Goal: Information Seeking & Learning: Learn about a topic

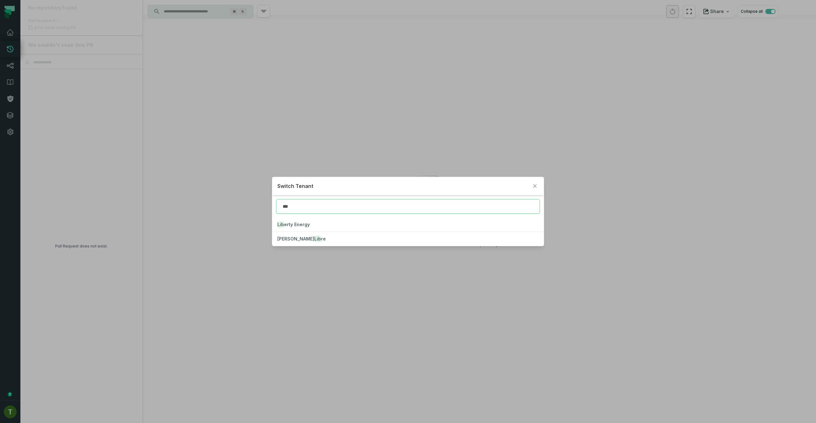
type input "***"
click button "Lib erty Energy" at bounding box center [407, 225] width 271 height 14
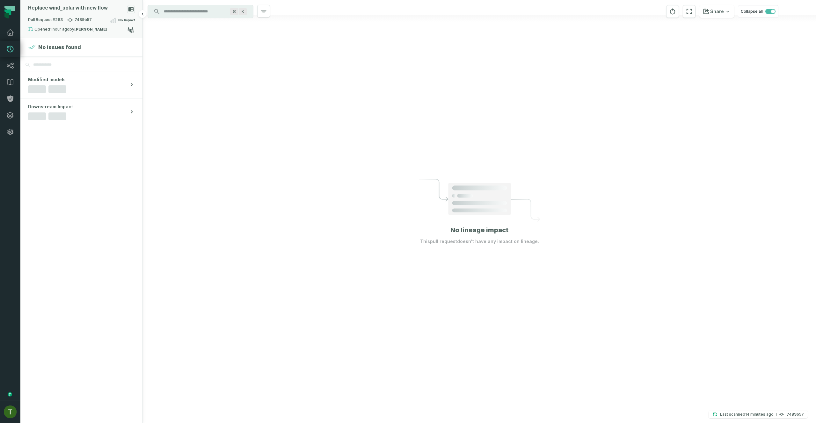
click at [81, 19] on span "Pull Request #283 7489b57" at bounding box center [60, 20] width 64 height 6
click at [80, 19] on span "Pull Request #283 7489b57" at bounding box center [60, 20] width 64 height 6
click at [87, 27] on div "Opened [DATE] 4:59:54 PM by [PERSON_NAME]" at bounding box center [77, 30] width 99 height 8
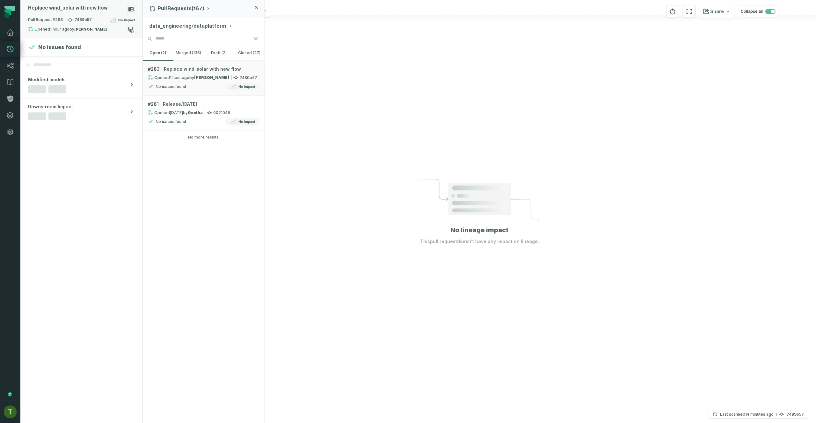
click at [89, 29] on strong "[PERSON_NAME]" at bounding box center [90, 29] width 33 height 4
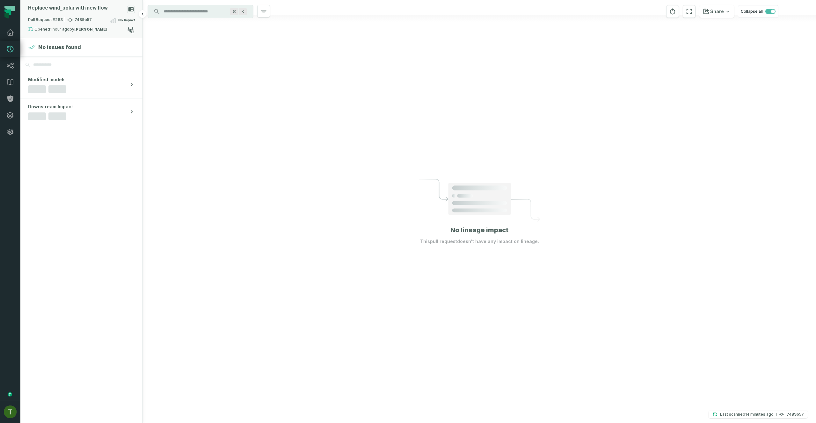
click at [89, 29] on strong "[PERSON_NAME]" at bounding box center [90, 29] width 33 height 4
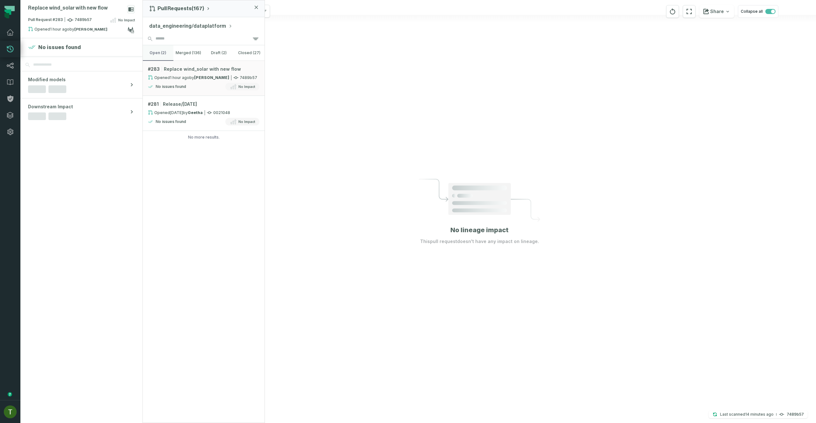
click at [160, 54] on button "open (2)" at bounding box center [158, 52] width 31 height 15
click at [185, 56] on button "merged (136)" at bounding box center [188, 52] width 31 height 15
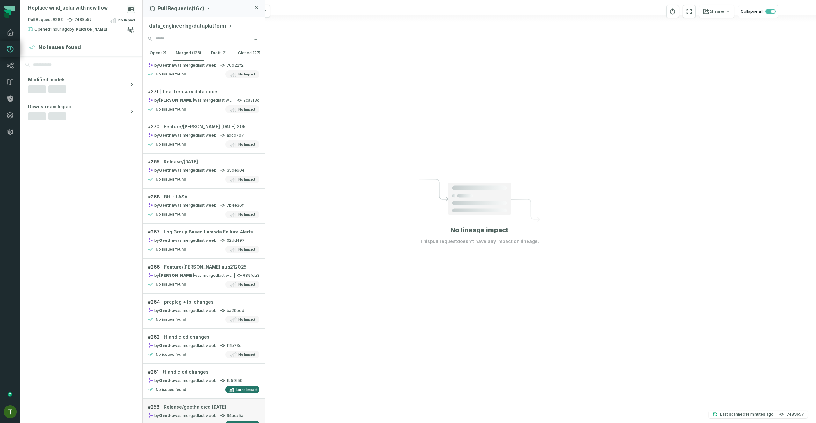
scroll to position [548, 0]
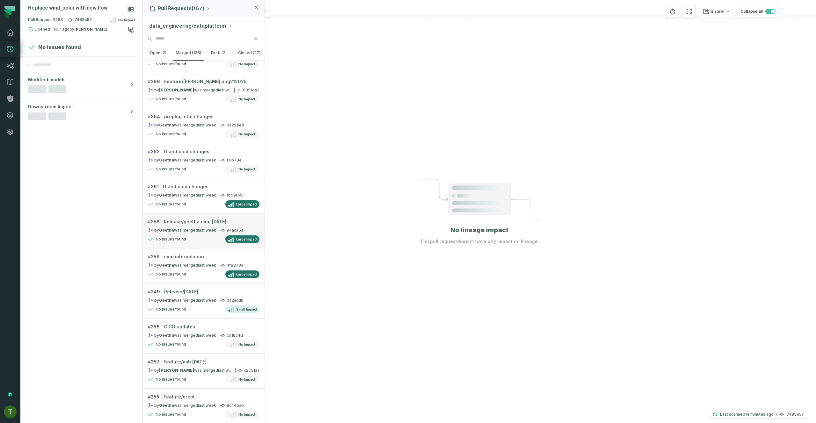
click at [207, 230] on relative-time "[DATE] 6:07:38 PM" at bounding box center [207, 230] width 18 height 5
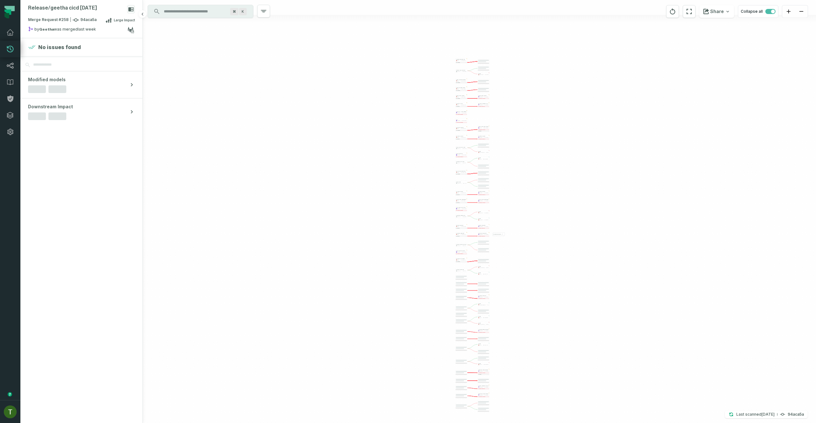
click at [85, 40] on section "No issues found" at bounding box center [81, 47] width 122 height 18
click at [82, 30] on relative-time "[DATE] 6:07:38 PM" at bounding box center [87, 29] width 18 height 5
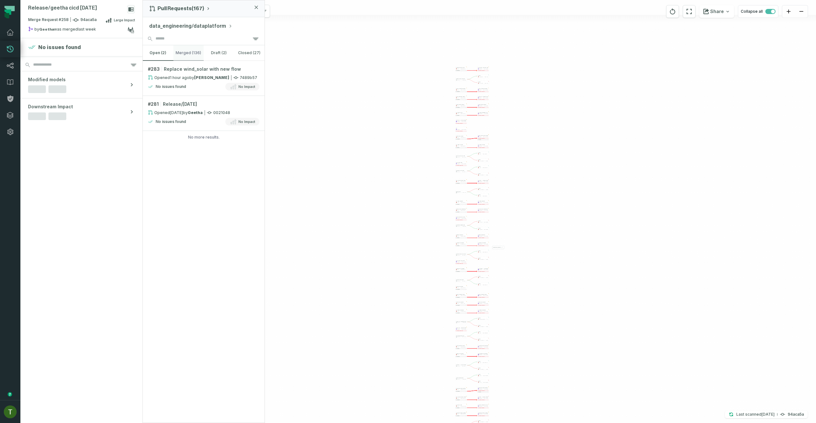
click at [195, 53] on button "merged (136)" at bounding box center [188, 52] width 31 height 15
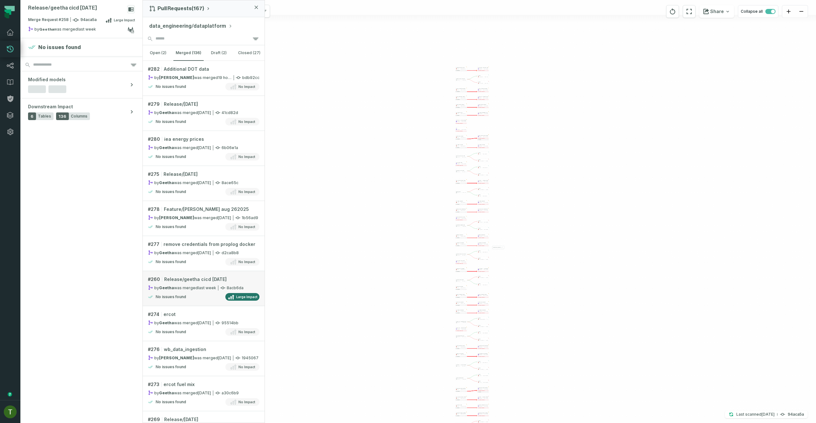
click at [227, 278] on div "# 260 Release/geetha cicd [DATE]" at bounding box center [204, 279] width 112 height 6
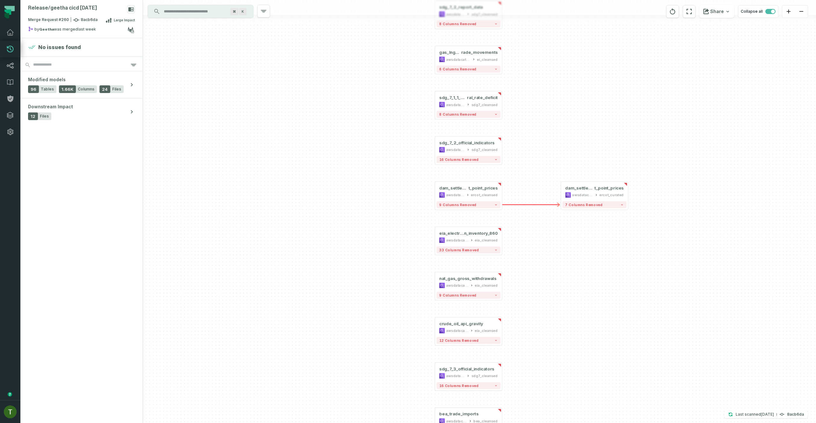
drag, startPoint x: 515, startPoint y: 165, endPoint x: 528, endPoint y: 303, distance: 138.5
click at [528, 335] on div "+ pv_module_shipments awsdatacatalog eia_cleansed 8 columns removed + weo_world…" at bounding box center [479, 211] width 673 height 423
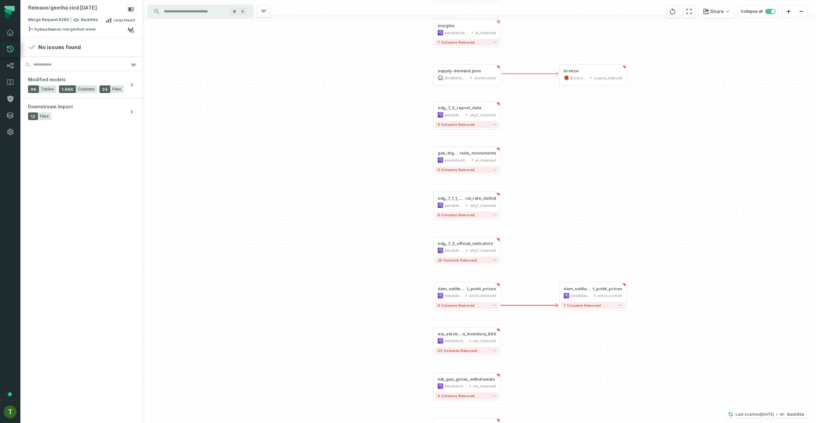
drag, startPoint x: 526, startPoint y: 221, endPoint x: 515, endPoint y: 276, distance: 56.2
click at [534, 383] on div "+ pv_module_shipments awsdatacatalog eia_cleansed 8 columns removed + weo_world…" at bounding box center [479, 211] width 673 height 423
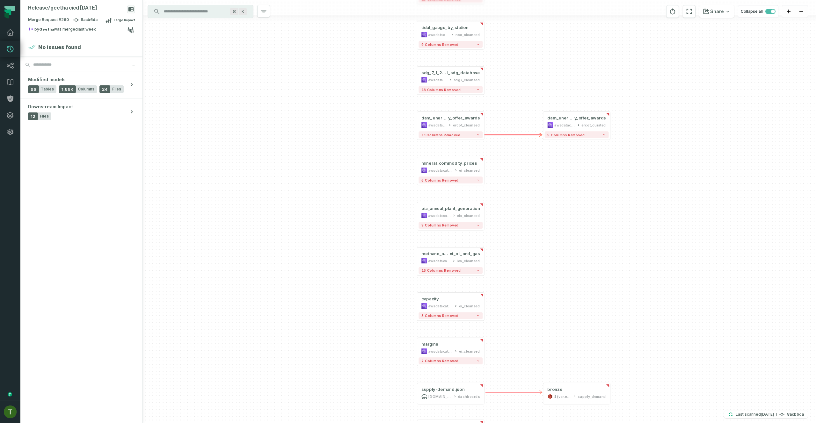
drag, startPoint x: 478, startPoint y: 173, endPoint x: 459, endPoint y: 246, distance: 74.9
click at [0, 0] on div at bounding box center [0, 0] width 0 height 0
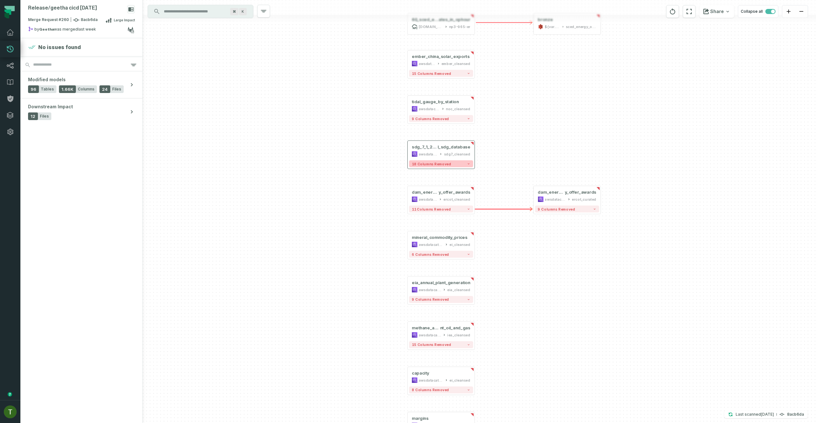
drag, startPoint x: 439, startPoint y: 181, endPoint x: 391, endPoint y: 243, distance: 78.8
click at [0, 0] on div at bounding box center [0, 0] width 0 height 0
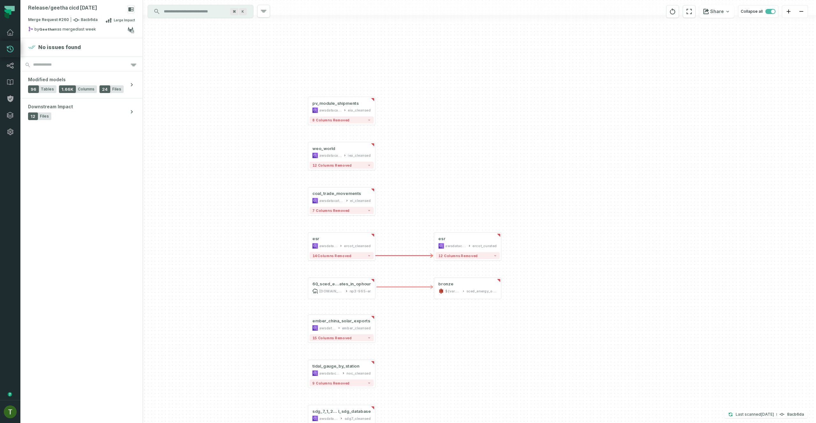
drag, startPoint x: 422, startPoint y: 191, endPoint x: 343, endPoint y: 258, distance: 103.7
click at [340, 291] on div "+ pv_module_shipments awsdatacatalog eia_cleansed 8 columns removed + weo_world…" at bounding box center [479, 211] width 673 height 423
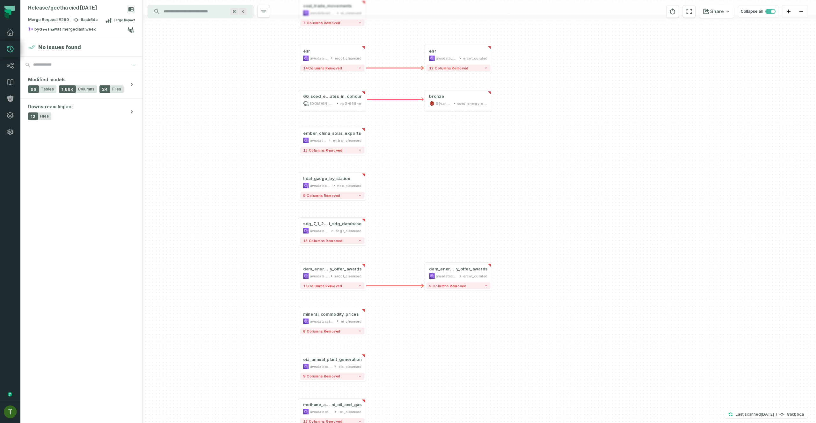
drag, startPoint x: 409, startPoint y: 107, endPoint x: 400, endPoint y: 77, distance: 30.6
click at [402, 83] on div "+ pv_module_shipments awsdatacatalog eia_cleansed 8 columns removed + weo_world…" at bounding box center [479, 211] width 673 height 423
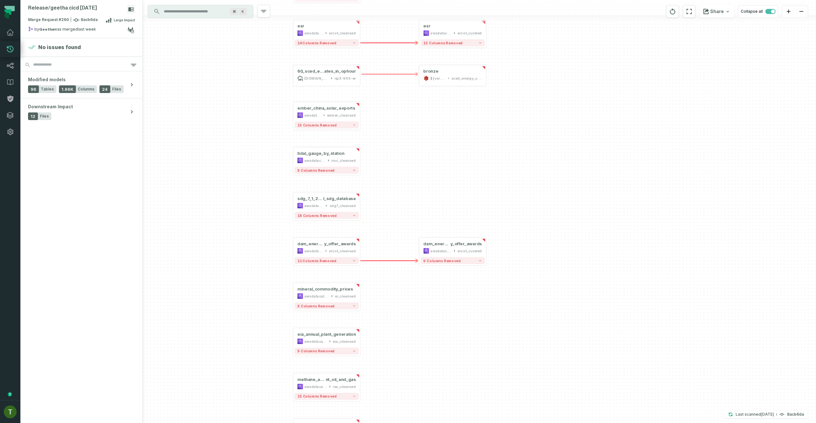
drag, startPoint x: 416, startPoint y: 197, endPoint x: 395, endPoint y: 73, distance: 125.7
click at [395, 73] on div "+ pv_module_shipments awsdatacatalog eia_cleansed 8 columns removed + weo_world…" at bounding box center [479, 211] width 673 height 423
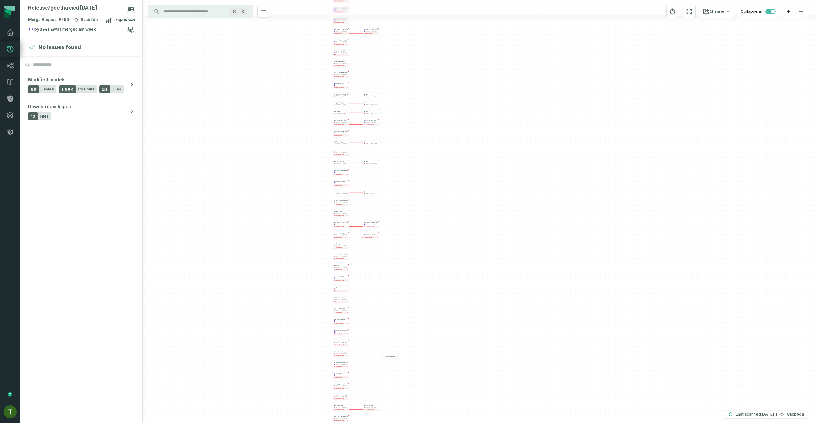
drag, startPoint x: 465, startPoint y: 279, endPoint x: 389, endPoint y: 34, distance: 256.2
click at [382, 0] on html "Pull Requests Dashboard Lineage Data Catalog Policies Integrations Settings [PE…" at bounding box center [408, 211] width 816 height 423
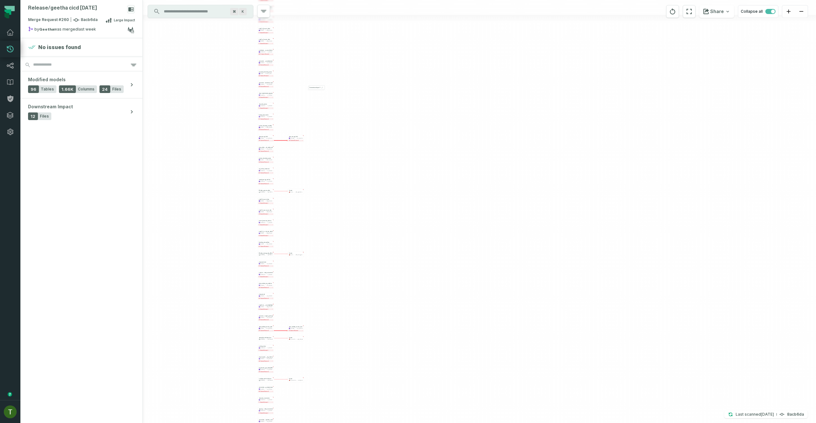
drag, startPoint x: 431, startPoint y: 229, endPoint x: 372, endPoint y: 51, distance: 188.0
click at [359, 0] on html "Pull Requests Dashboard Lineage Data Catalog Policies Integrations Settings [PE…" at bounding box center [408, 211] width 816 height 423
drag, startPoint x: 371, startPoint y: 188, endPoint x: 373, endPoint y: 48, distance: 140.2
click at [380, 22] on div "+ pv_module_shipments awsdatacatalog eia_cleansed 8 columns removed + weo_world…" at bounding box center [479, 211] width 673 height 423
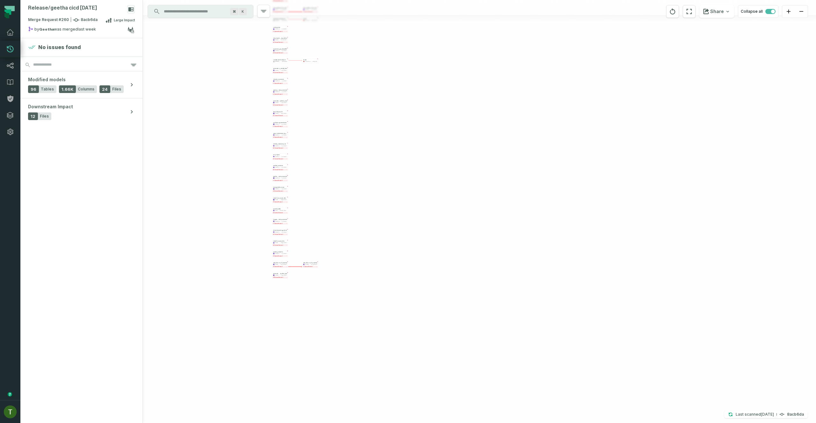
drag, startPoint x: 352, startPoint y: 221, endPoint x: 350, endPoint y: 169, distance: 52.6
click at [358, 68] on div "+ pv_module_shipments awsdatacatalog eia_cleansed 8 columns removed + weo_world…" at bounding box center [479, 211] width 673 height 423
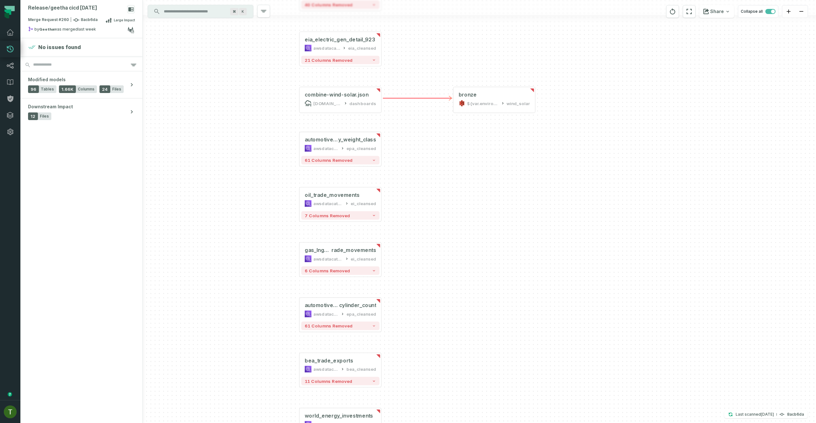
drag, startPoint x: 350, startPoint y: 134, endPoint x: 457, endPoint y: 320, distance: 214.1
click at [457, 324] on div "+ pv_module_shipments awsdatacatalog eia_cleansed 8 columns removed + weo_world…" at bounding box center [479, 211] width 673 height 423
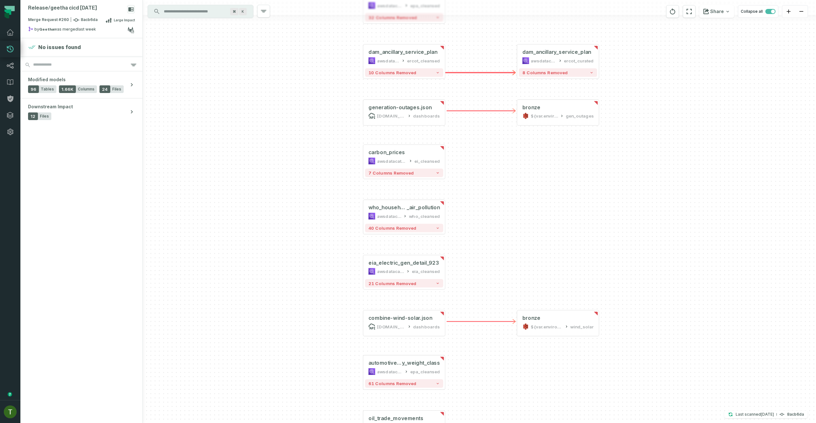
drag, startPoint x: 473, startPoint y: 336, endPoint x: 464, endPoint y: 236, distance: 100.4
click at [472, 334] on div "+ pv_module_shipments awsdatacatalog eia_cleansed 8 columns removed + weo_world…" at bounding box center [479, 211] width 673 height 423
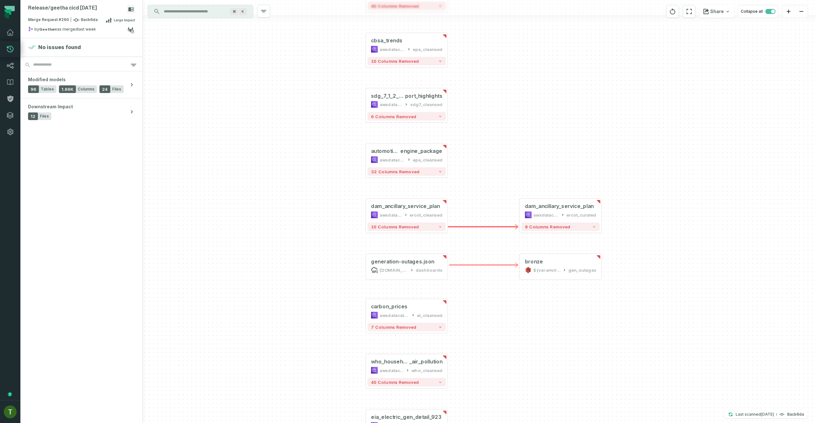
drag, startPoint x: 463, startPoint y: 328, endPoint x: 471, endPoint y: 308, distance: 20.8
click at [463, 330] on div "+ pv_module_shipments awsdatacatalog eia_cleansed 8 columns removed + weo_world…" at bounding box center [479, 211] width 673 height 423
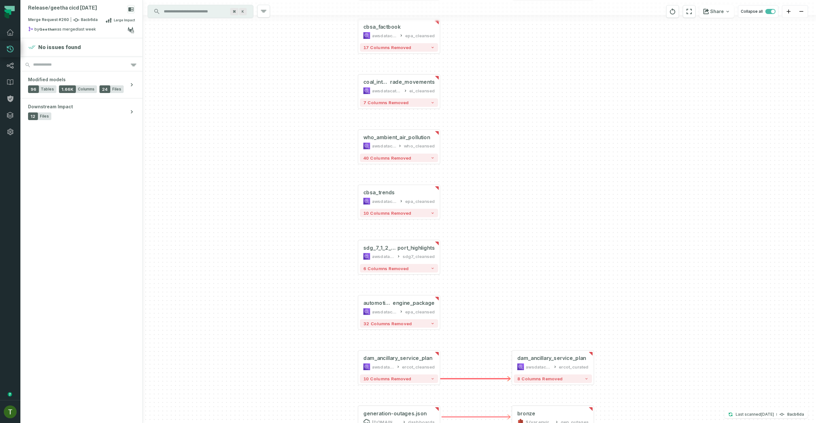
drag, startPoint x: 462, startPoint y: 314, endPoint x: 266, endPoint y: 135, distance: 265.0
click at [461, 313] on div "+ pv_module_shipments awsdatacatalog eia_cleansed 8 columns removed + weo_world…" at bounding box center [479, 211] width 673 height 423
click at [76, 25] on div "Merge Request #260 8acb6da Large Impact" at bounding box center [81, 21] width 107 height 10
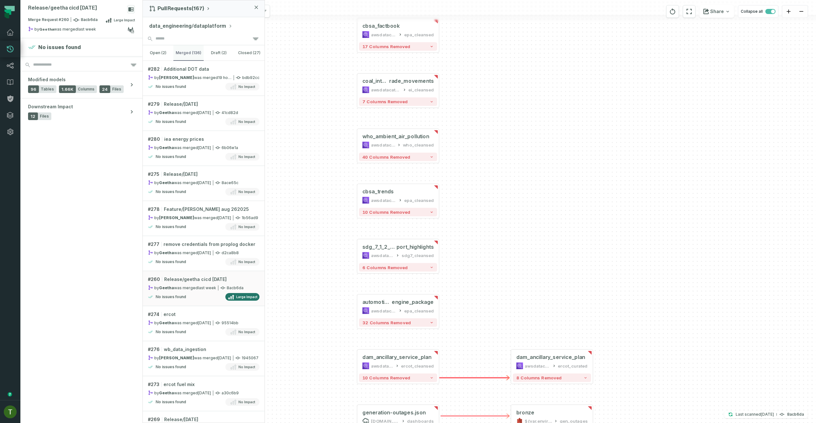
click at [180, 55] on button "merged (136)" at bounding box center [188, 52] width 31 height 15
click at [184, 58] on button "merged (136)" at bounding box center [188, 52] width 31 height 15
click at [170, 33] on input "search" at bounding box center [204, 38] width 122 height 13
click at [171, 29] on button "data_engineering/dataplatform" at bounding box center [190, 26] width 83 height 8
click at [213, 78] on span "libertyenergy" at bounding box center [190, 80] width 59 height 4
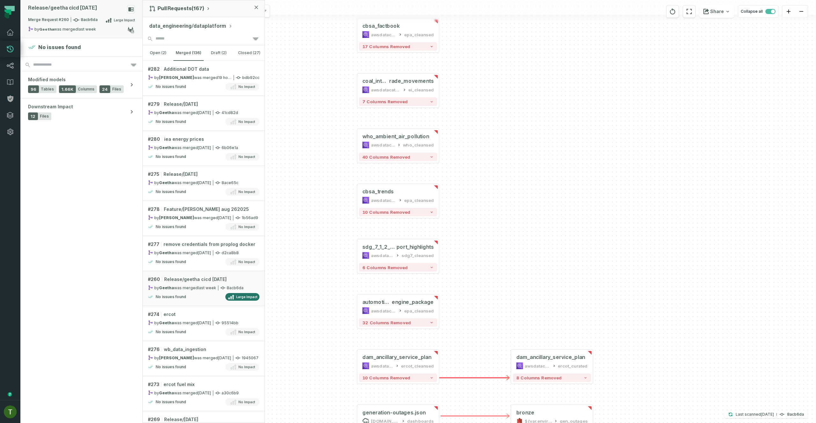
click at [80, 24] on div "Merge Request #260 8acb6da Large Impact" at bounding box center [81, 21] width 107 height 10
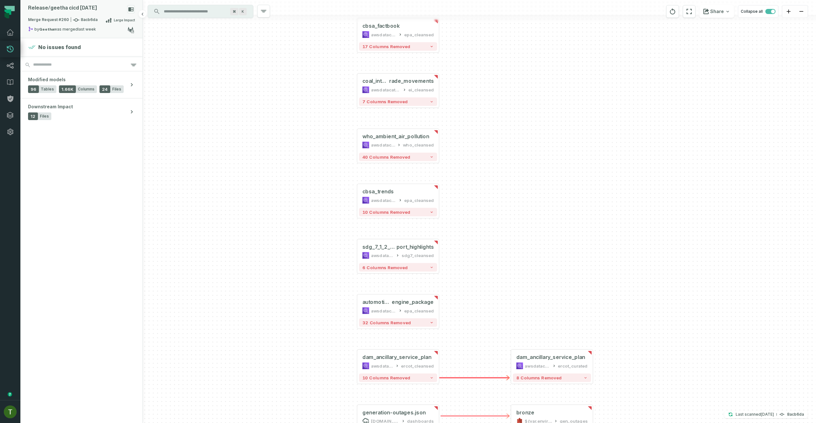
click at [81, 23] on div "Merge Request #260 8acb6da Large Impact" at bounding box center [81, 21] width 107 height 10
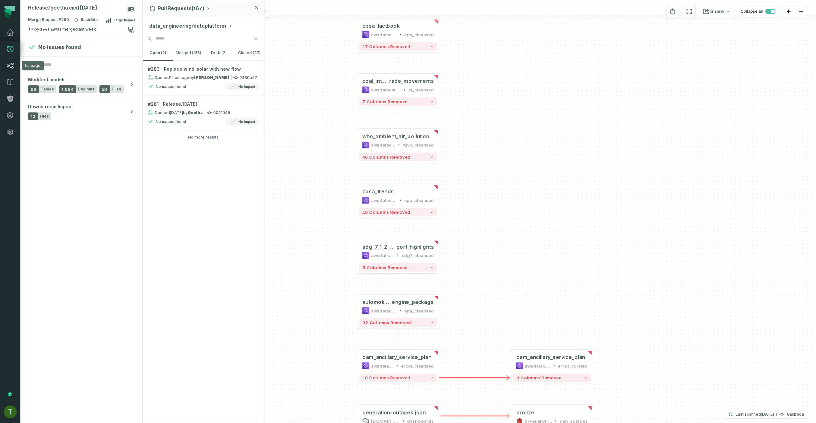
click at [7, 63] on icon at bounding box center [10, 66] width 8 height 8
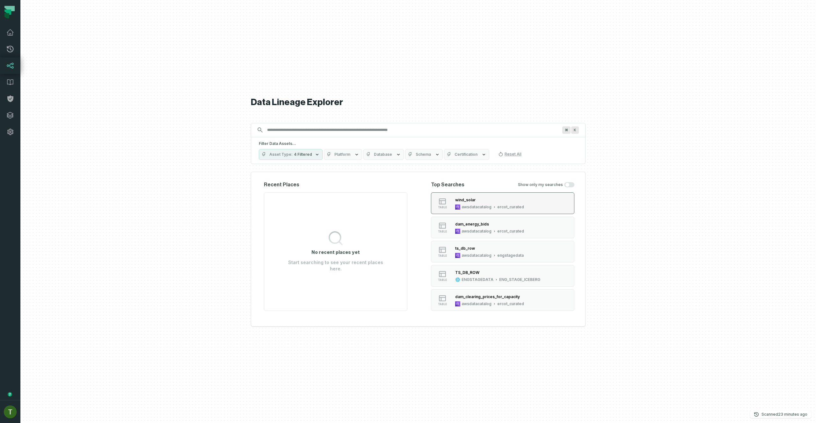
click at [472, 207] on div "awsdatacatalog" at bounding box center [476, 207] width 30 height 5
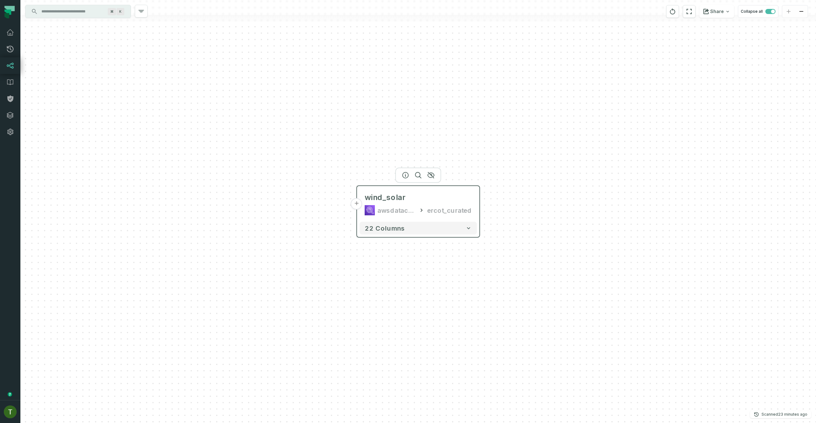
click at [361, 202] on button "+" at bounding box center [356, 203] width 11 height 11
click at [360, 202] on button "+" at bounding box center [356, 203] width 11 height 11
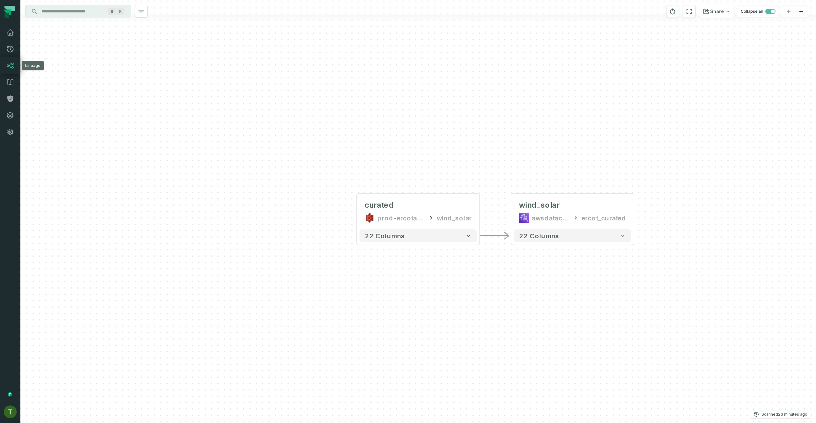
click at [19, 66] on link "Lineage" at bounding box center [10, 65] width 20 height 17
click at [15, 108] on link "Integrations" at bounding box center [10, 115] width 20 height 17
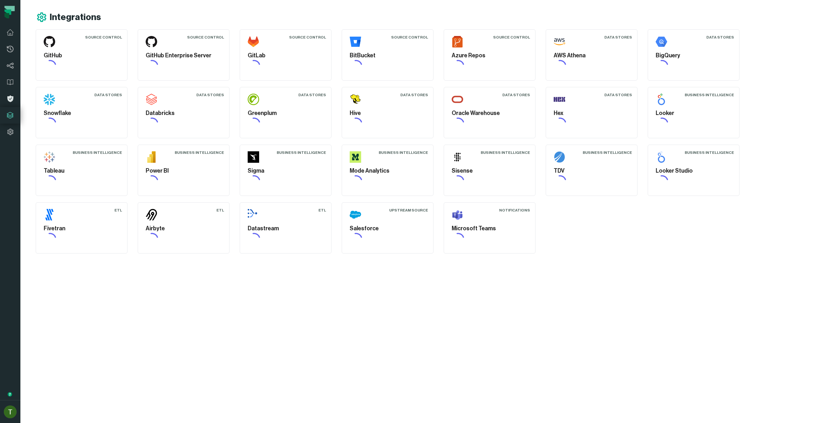
click at [11, 100] on icon at bounding box center [10, 99] width 6 height 7
